Goal: Transaction & Acquisition: Subscribe to service/newsletter

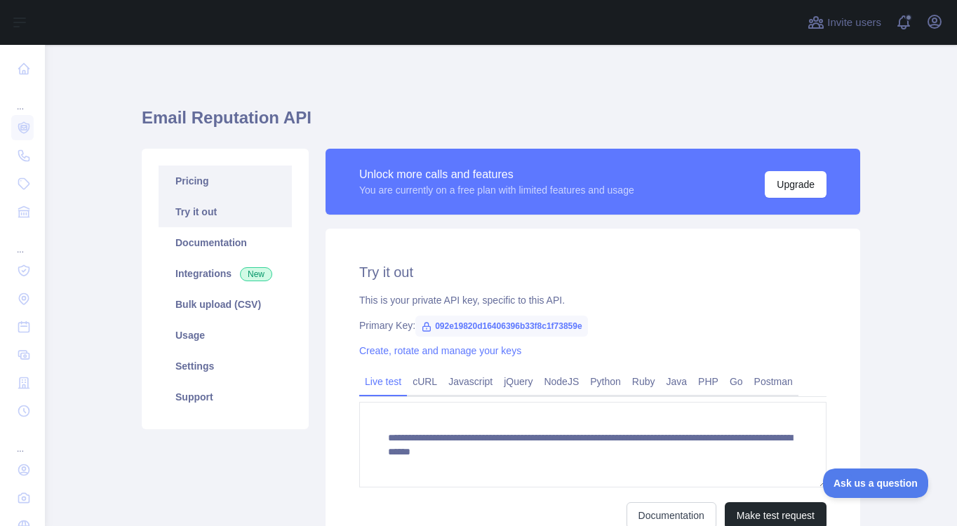
click at [206, 179] on link "Pricing" at bounding box center [225, 181] width 133 height 31
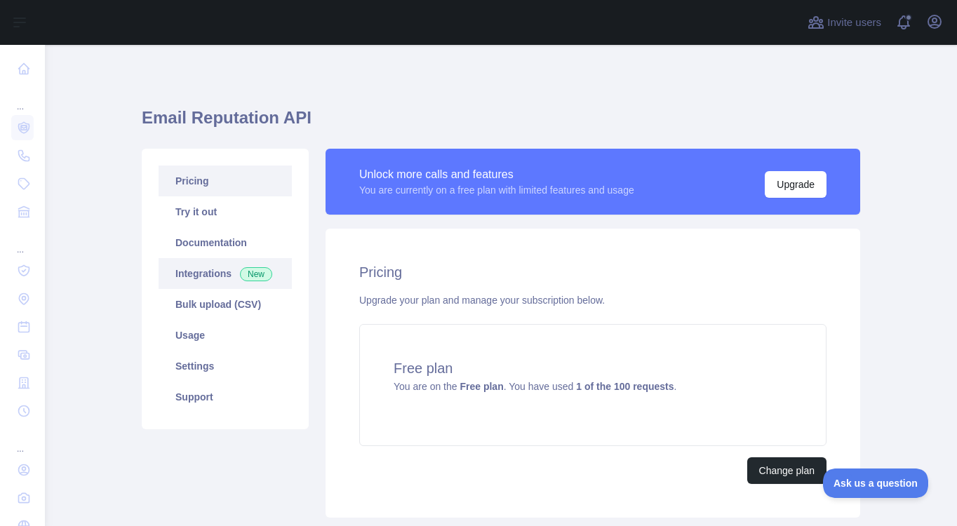
click at [218, 272] on link "Integrations New" at bounding box center [225, 273] width 133 height 31
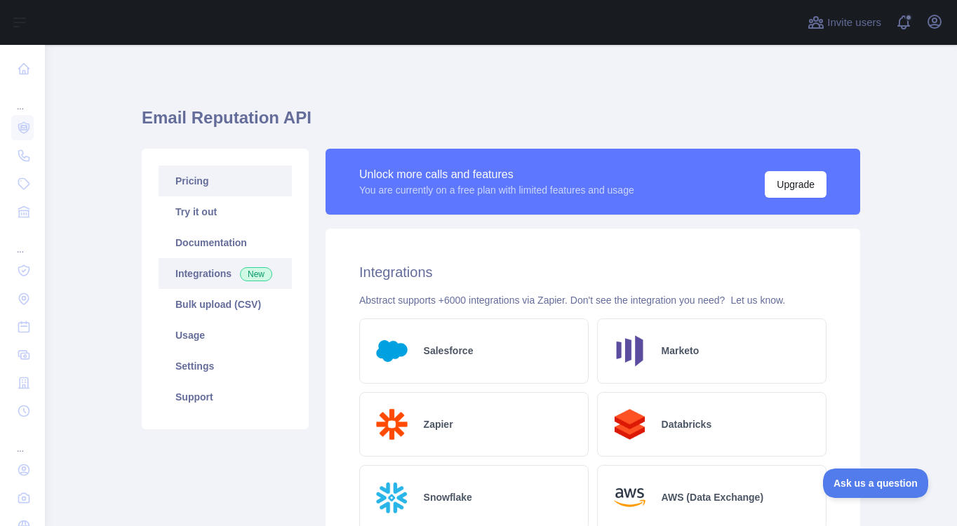
click at [231, 192] on link "Pricing" at bounding box center [225, 181] width 133 height 31
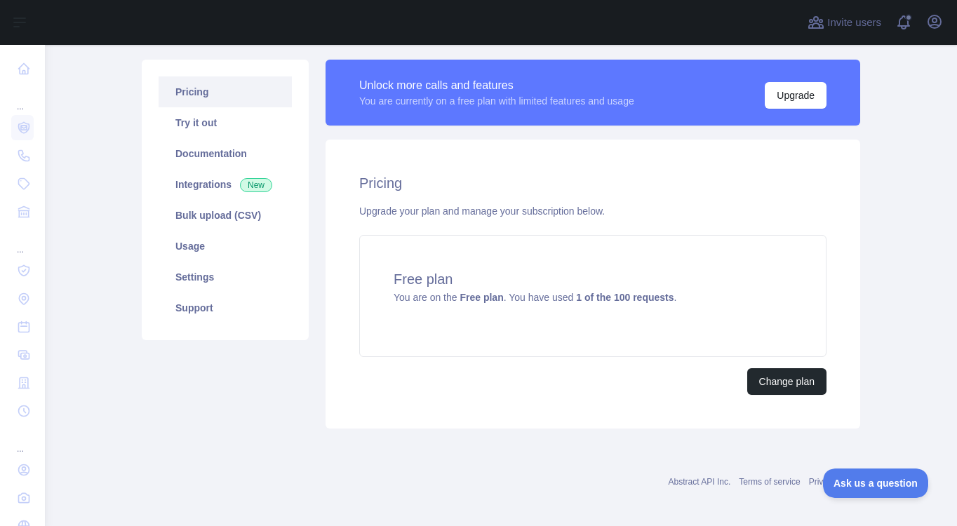
scroll to position [95, 0]
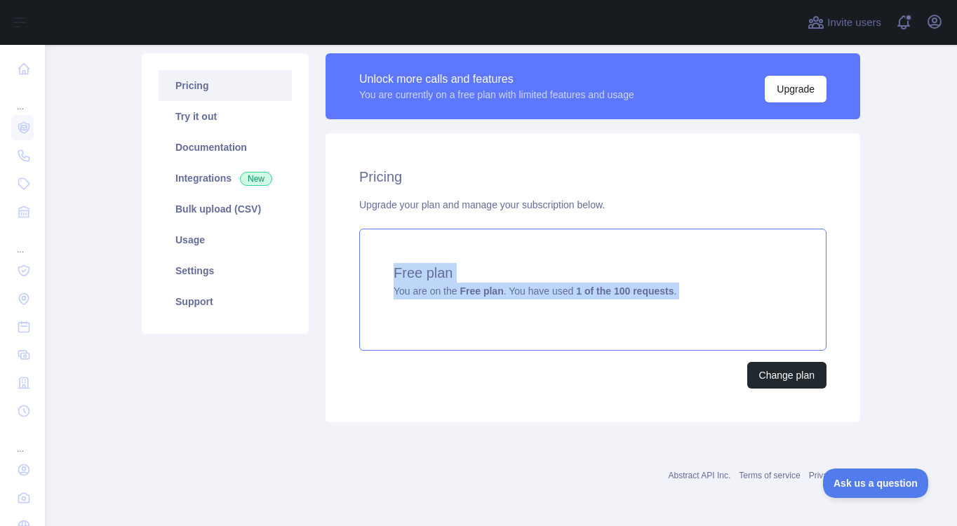
drag, startPoint x: 388, startPoint y: 269, endPoint x: 531, endPoint y: 305, distance: 147.4
click at [531, 305] on div "Free plan You are on the Free plan . You have used 1 of the 100 requests ." at bounding box center [592, 290] width 467 height 122
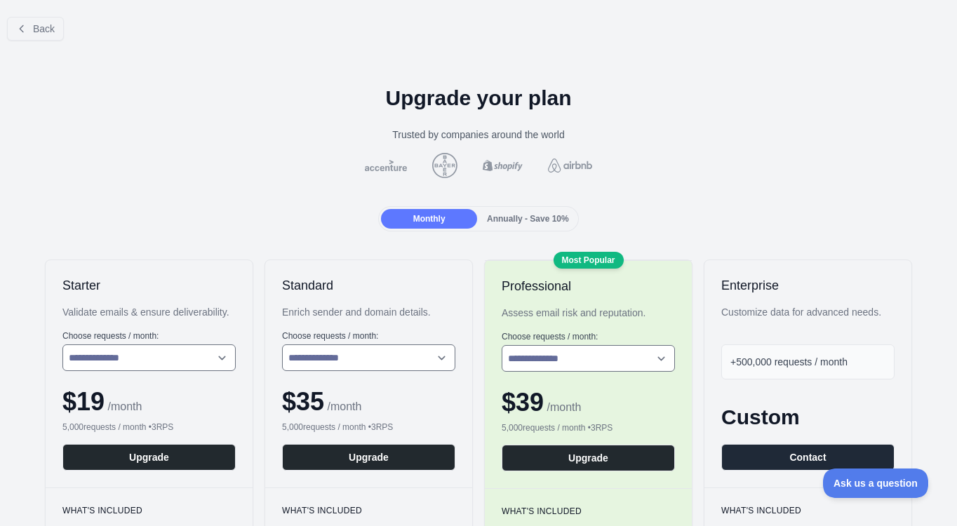
scroll to position [140, 0]
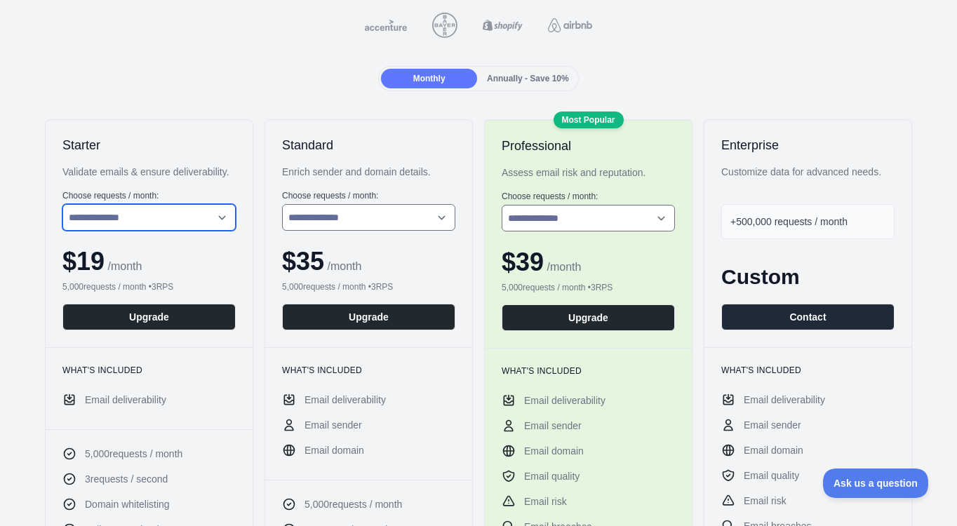
click at [185, 217] on select "**********" at bounding box center [148, 217] width 173 height 27
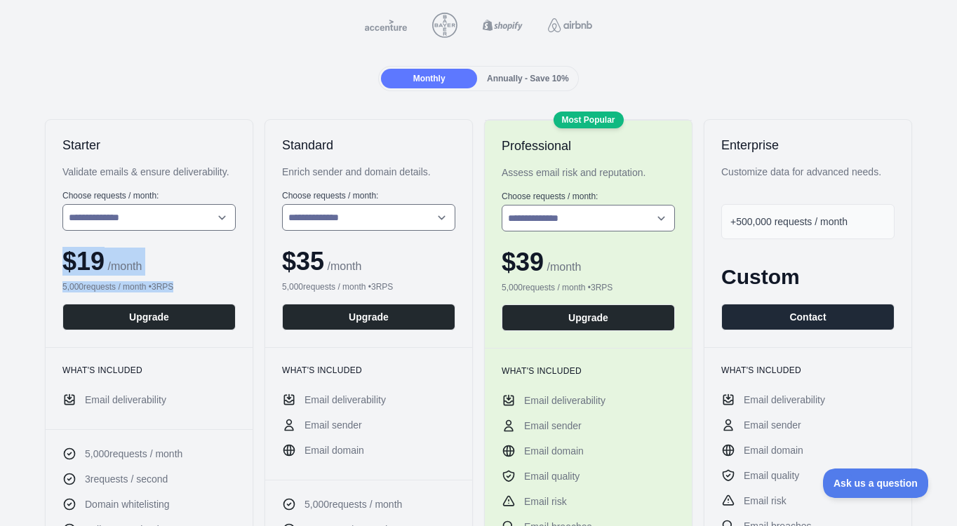
drag, startPoint x: 61, startPoint y: 269, endPoint x: 173, endPoint y: 277, distance: 111.9
click at [173, 277] on div "**********" at bounding box center [149, 233] width 207 height 227
click at [175, 269] on div "$ 19 / month" at bounding box center [148, 262] width 173 height 28
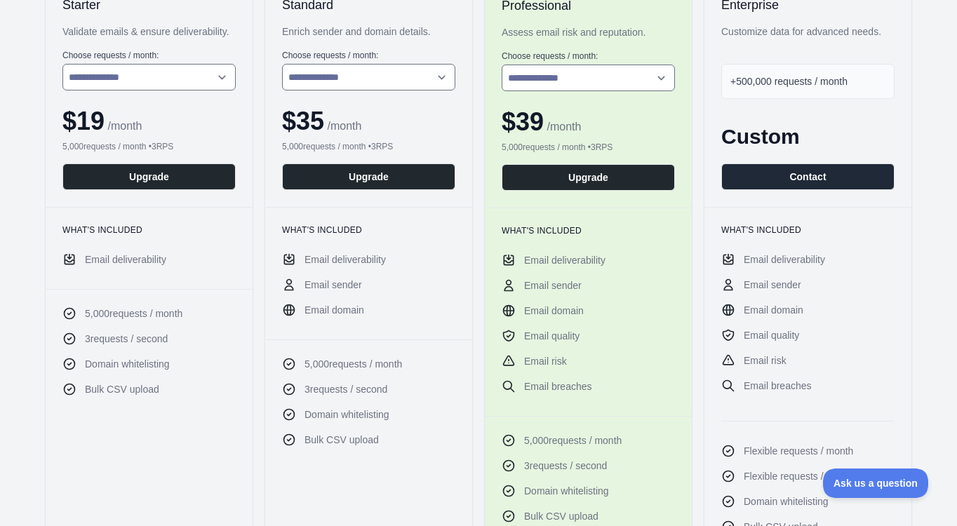
scroll to position [0, 0]
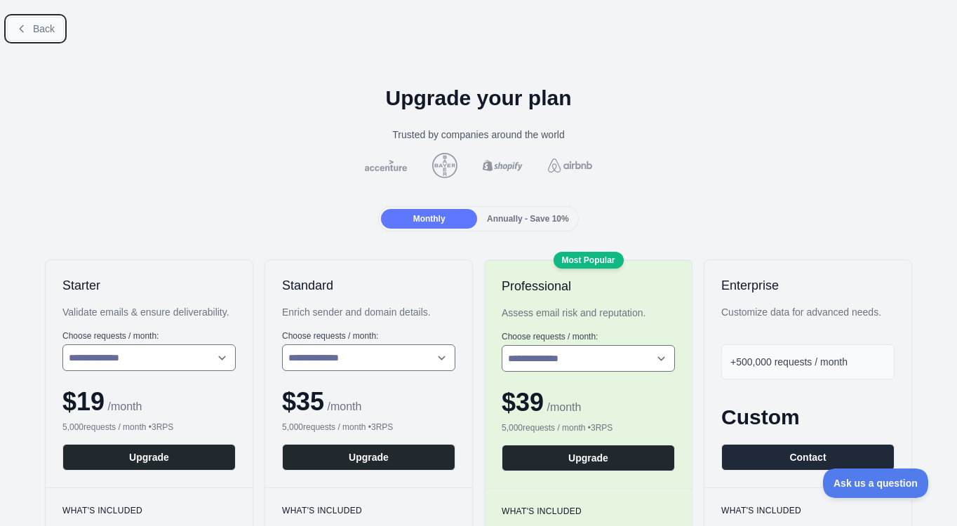
click at [20, 26] on icon at bounding box center [21, 28] width 11 height 11
